Goal: Check status: Check status

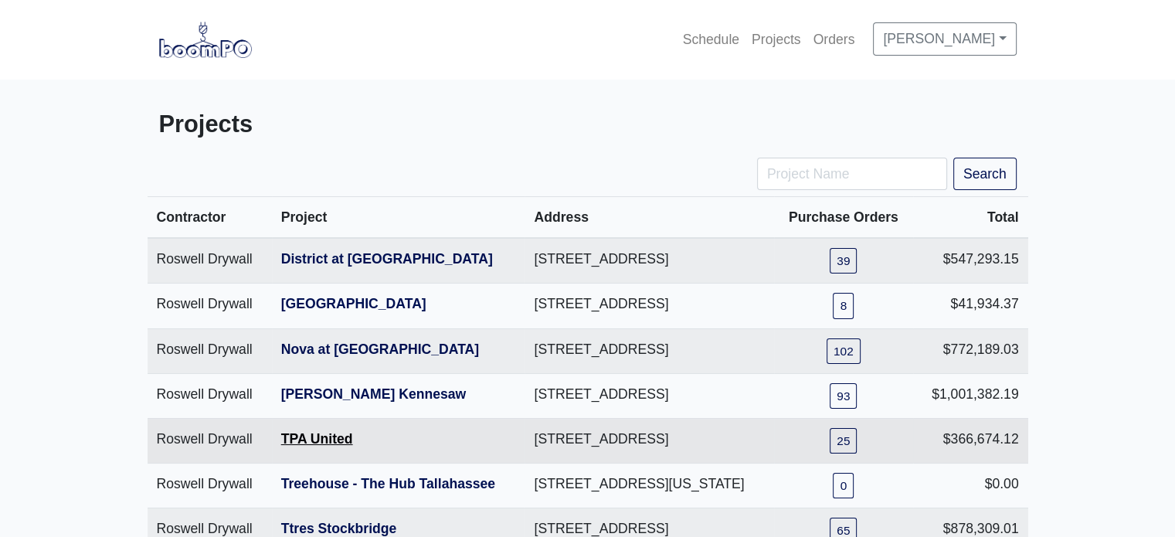
click at [327, 447] on link "TPA United" at bounding box center [317, 438] width 72 height 15
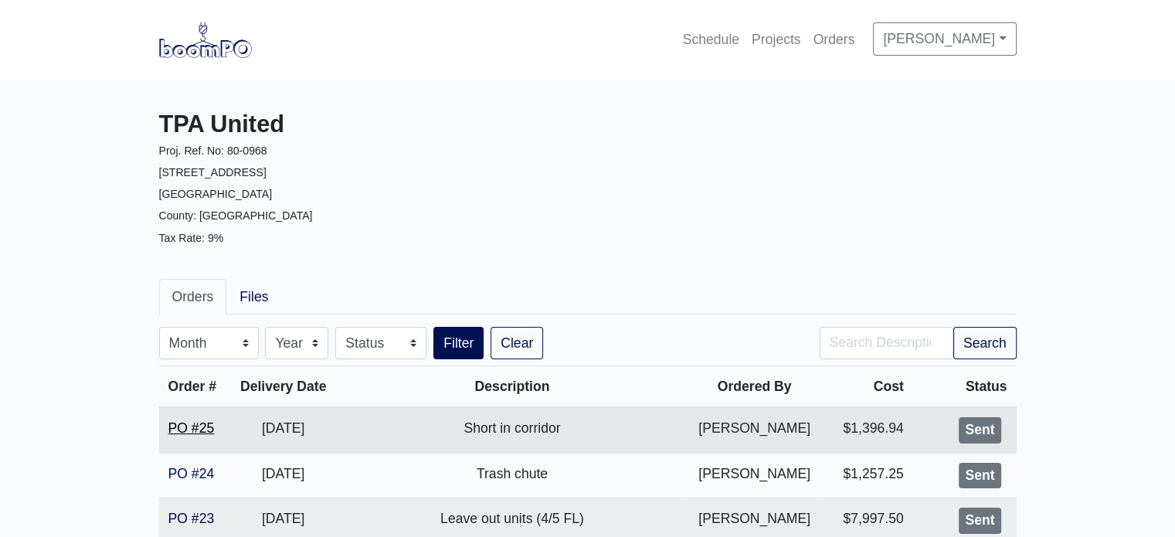
click at [198, 428] on link "PO #25" at bounding box center [191, 427] width 46 height 15
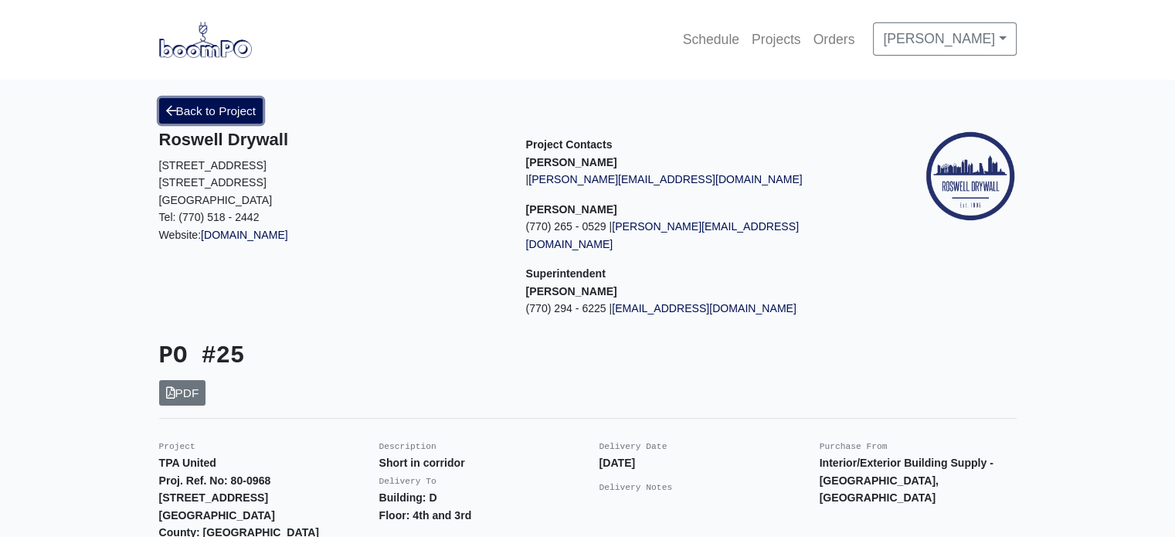
click at [203, 102] on link "Back to Project" at bounding box center [211, 110] width 104 height 25
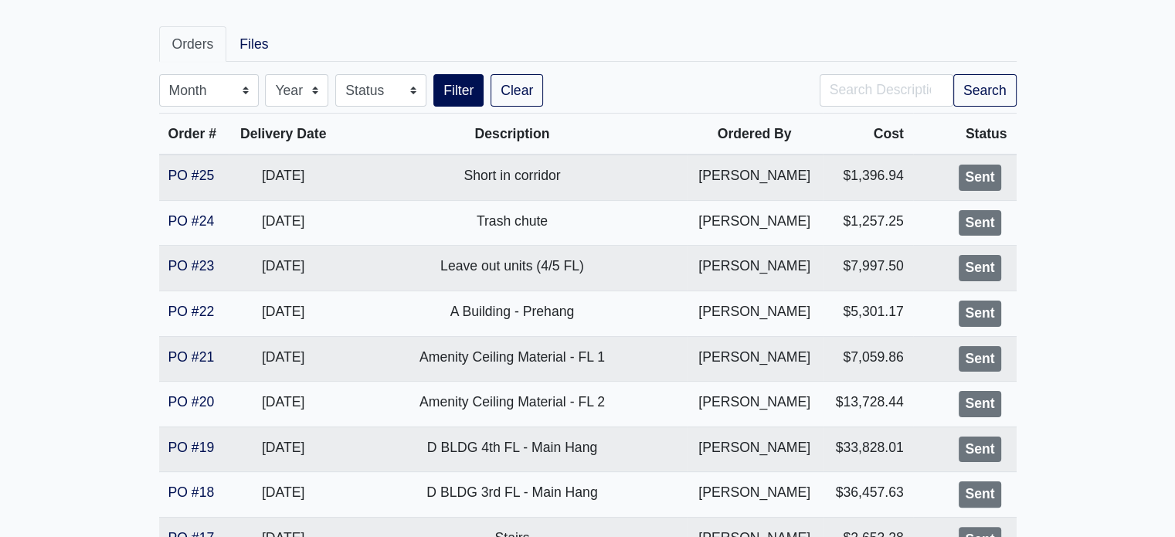
scroll to position [259, 0]
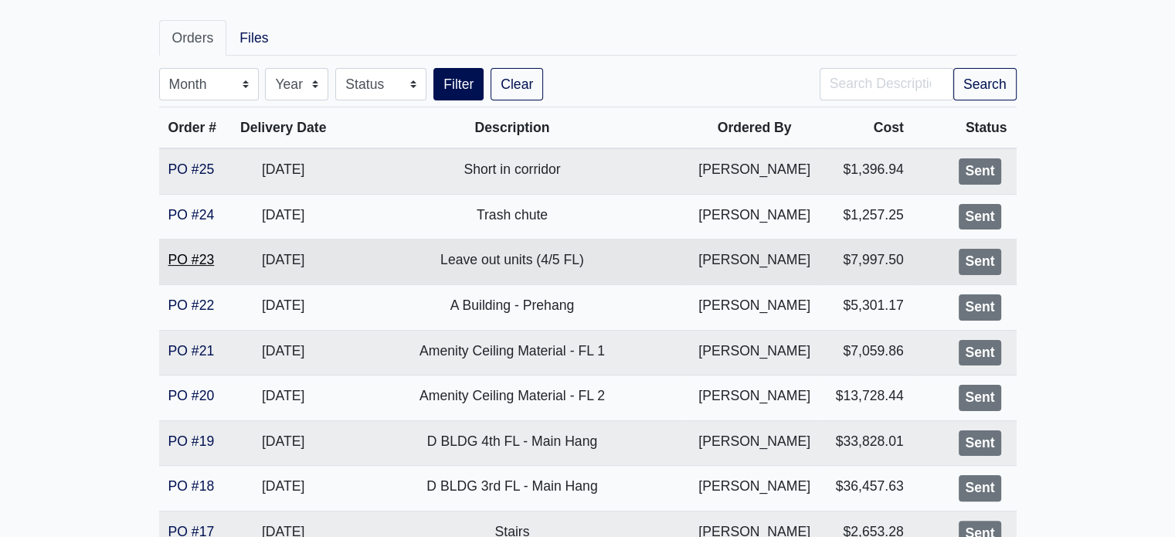
click at [194, 257] on link "PO #23" at bounding box center [191, 259] width 46 height 15
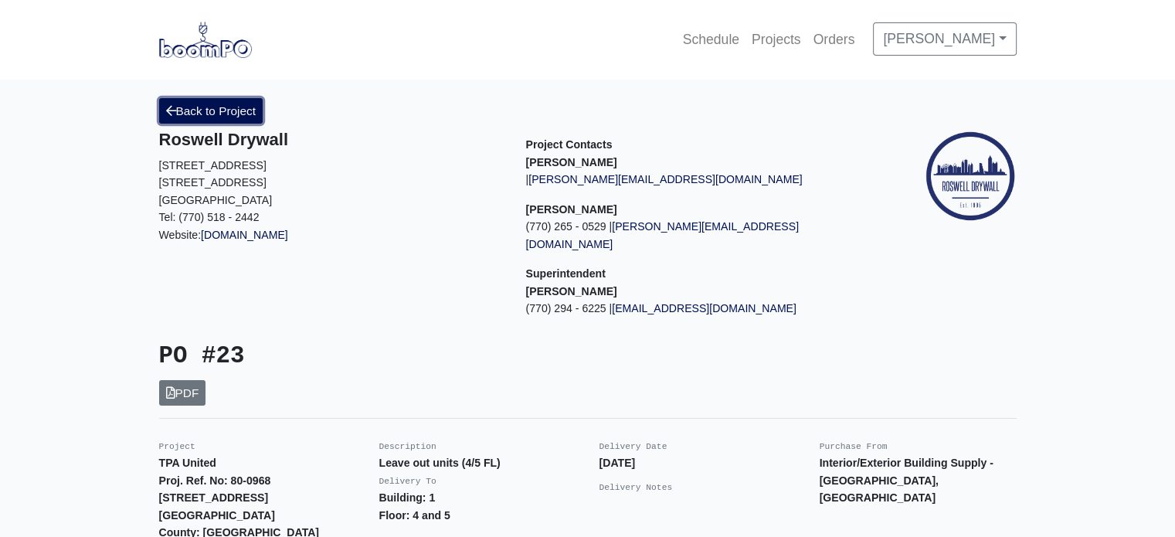
click at [201, 117] on link "Back to Project" at bounding box center [211, 110] width 104 height 25
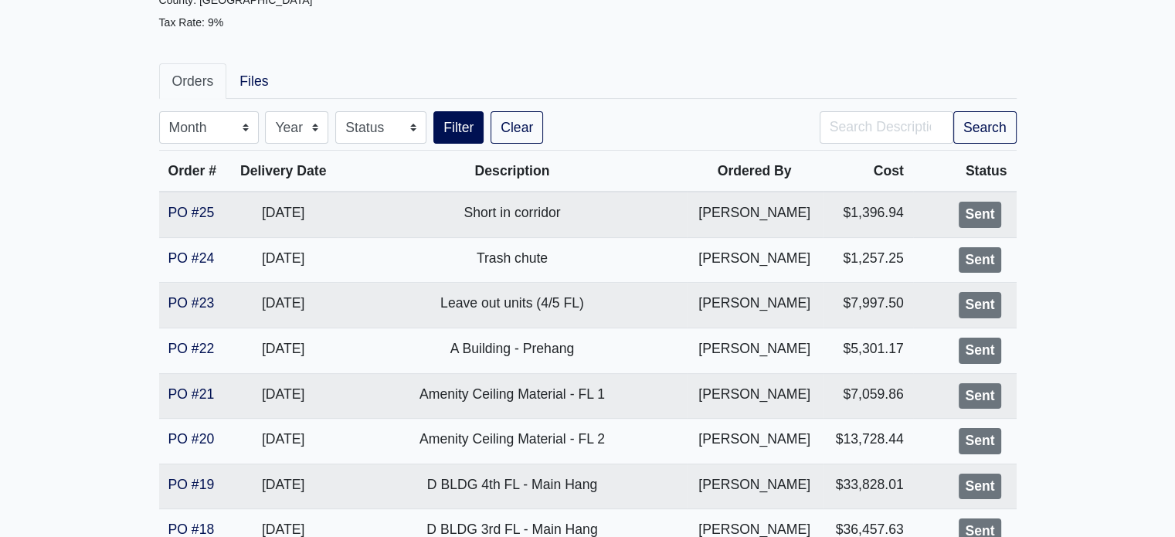
scroll to position [222, 0]
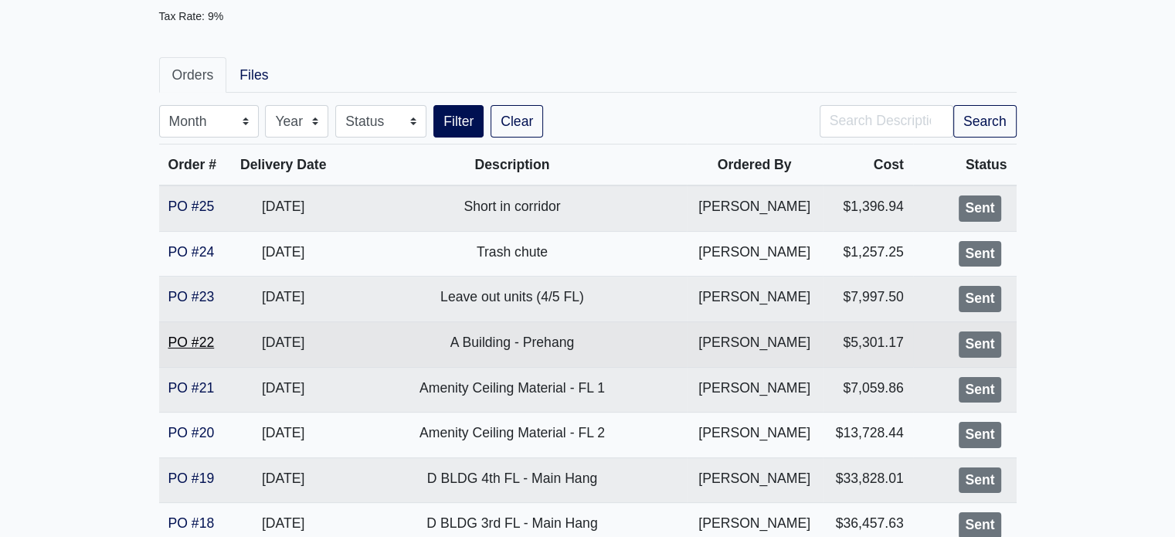
click at [192, 338] on link "PO #22" at bounding box center [191, 342] width 46 height 15
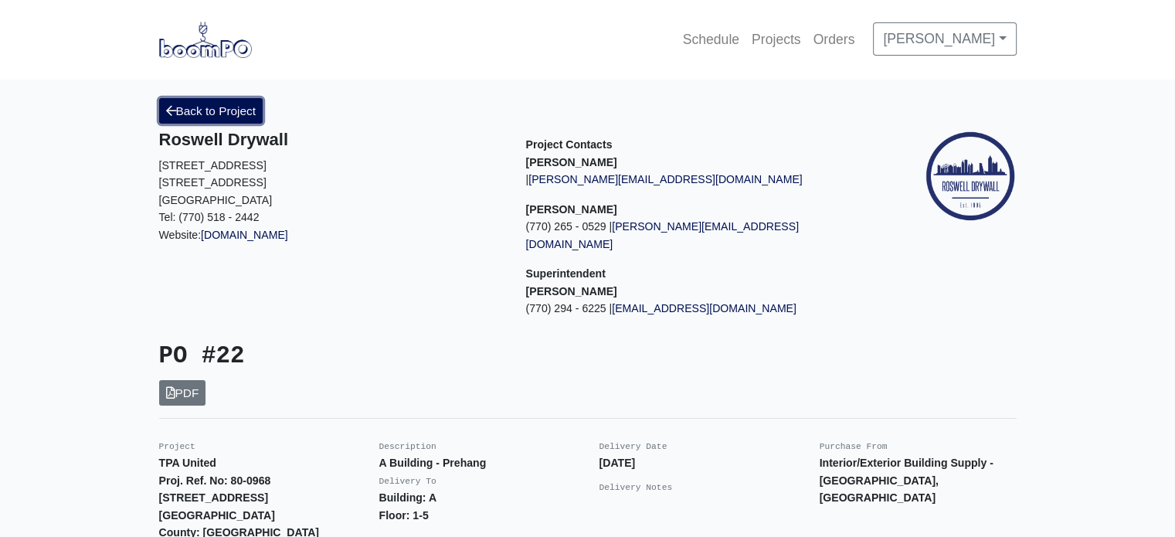
click at [232, 104] on link "Back to Project" at bounding box center [211, 110] width 104 height 25
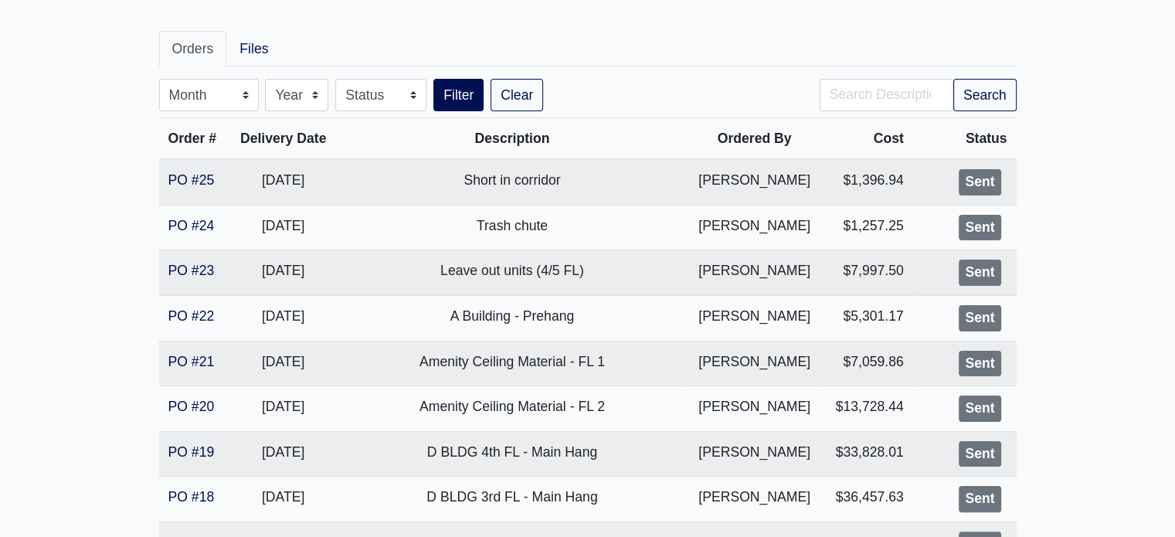
scroll to position [260, 0]
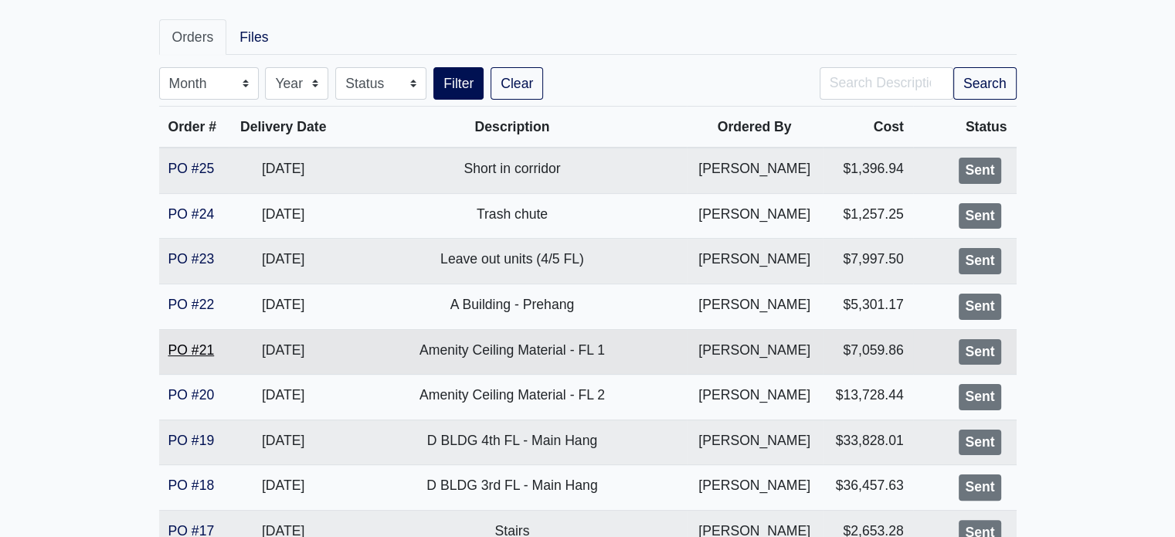
click at [195, 345] on link "PO #21" at bounding box center [191, 349] width 46 height 15
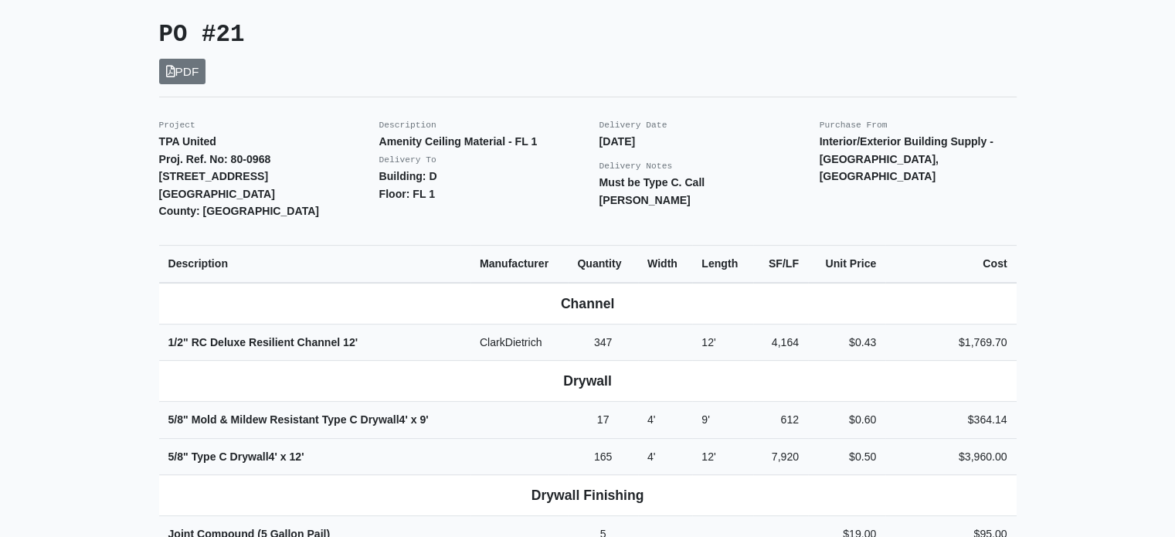
scroll to position [301, 0]
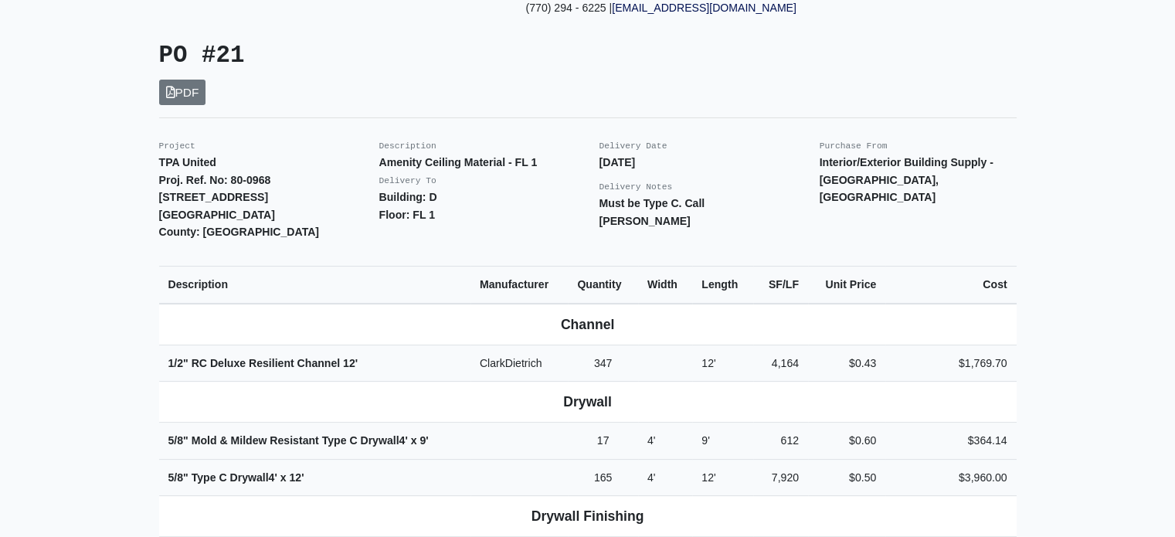
click at [478, 156] on strong "Amenity Ceiling Material - FL 1" at bounding box center [458, 162] width 158 height 12
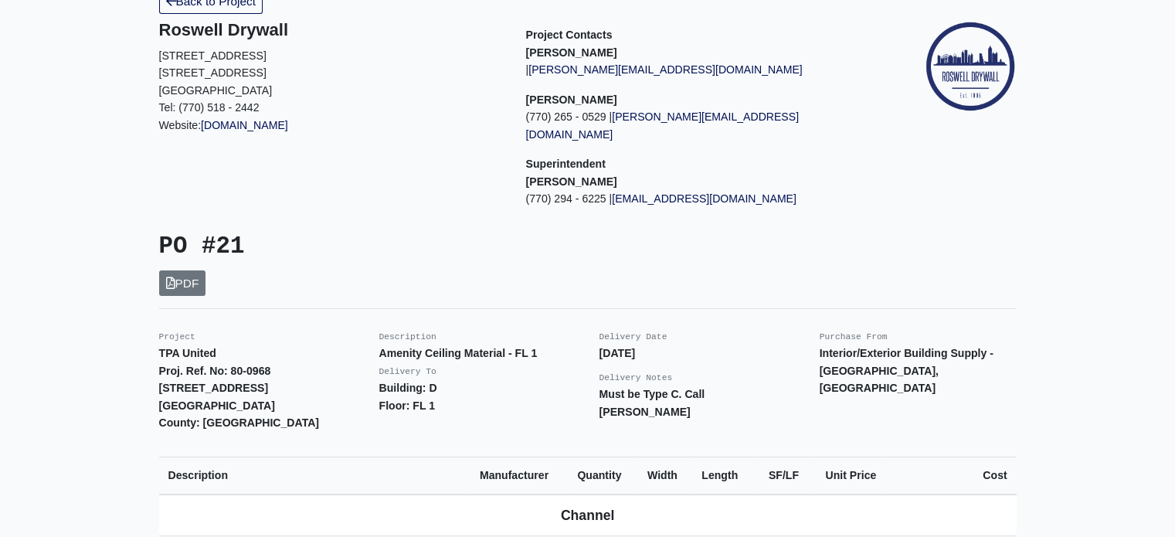
scroll to position [0, 0]
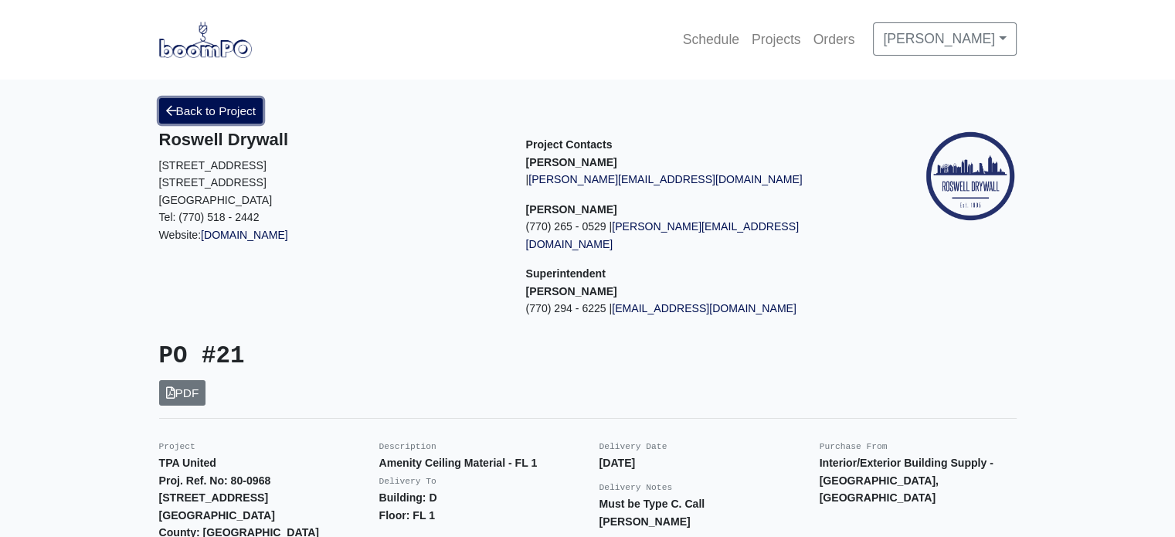
click at [213, 114] on link "Back to Project" at bounding box center [211, 110] width 104 height 25
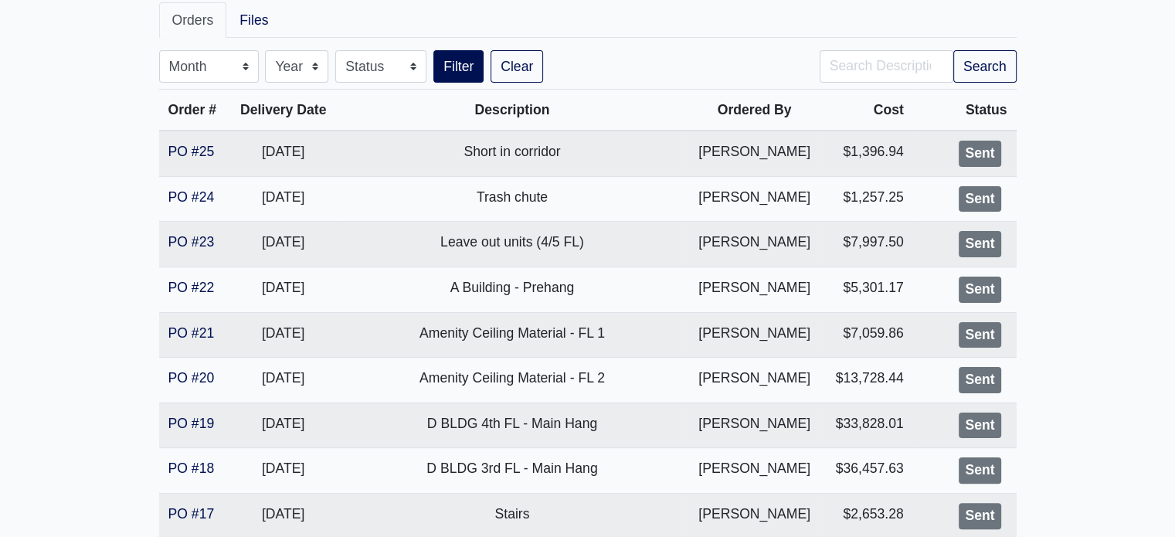
scroll to position [283, 0]
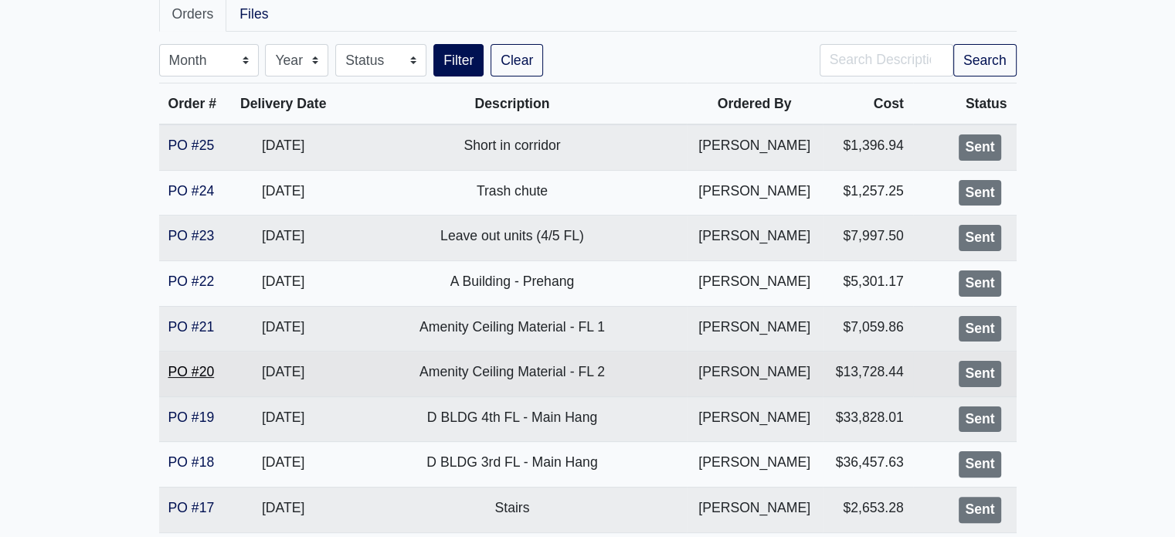
click at [190, 367] on link "PO #20" at bounding box center [191, 371] width 46 height 15
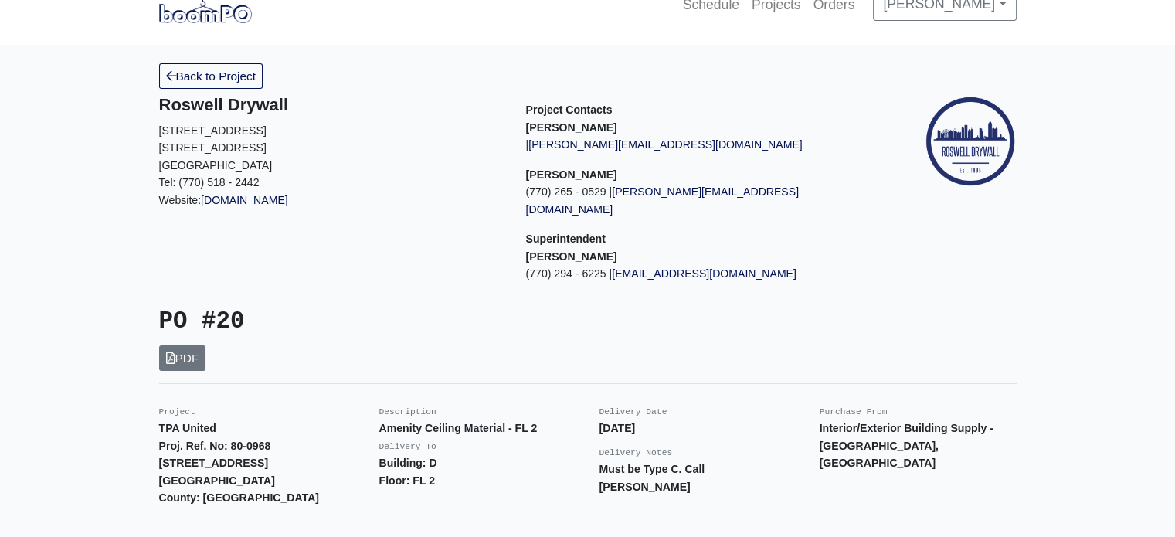
scroll to position [30, 0]
